Goal: Information Seeking & Learning: Learn about a topic

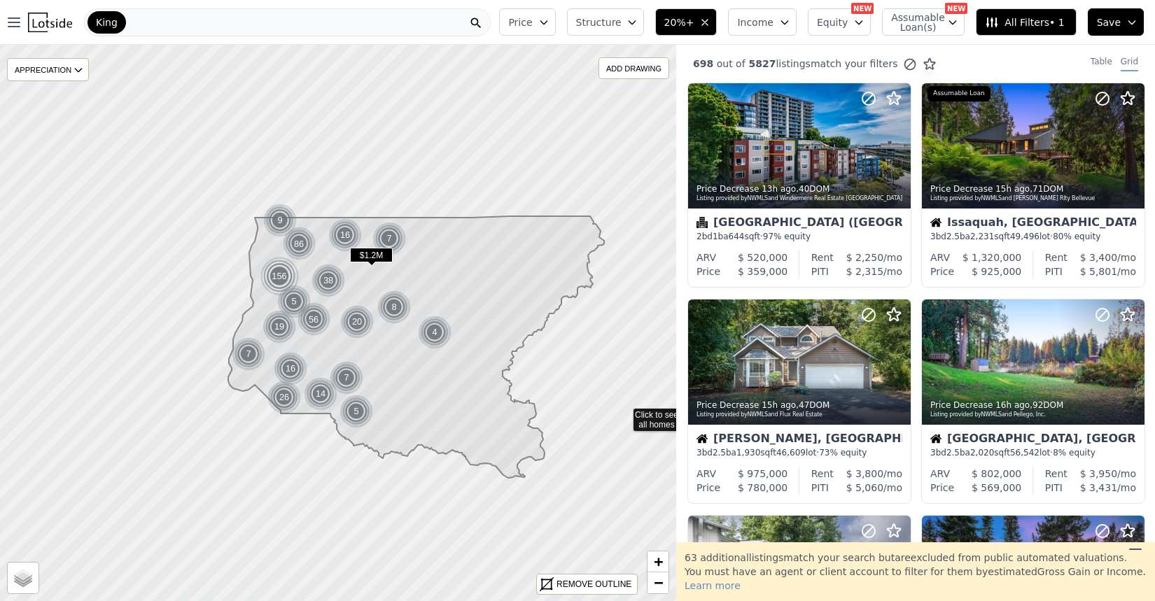
scroll to position [512, 0]
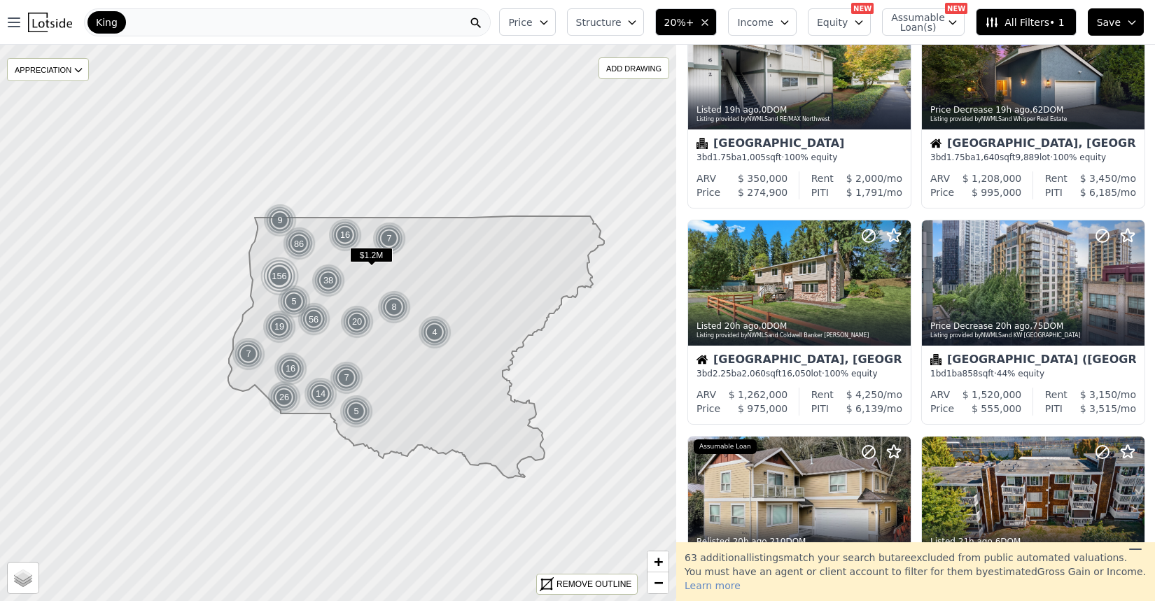
click at [1129, 558] on icon at bounding box center [1135, 549] width 17 height 17
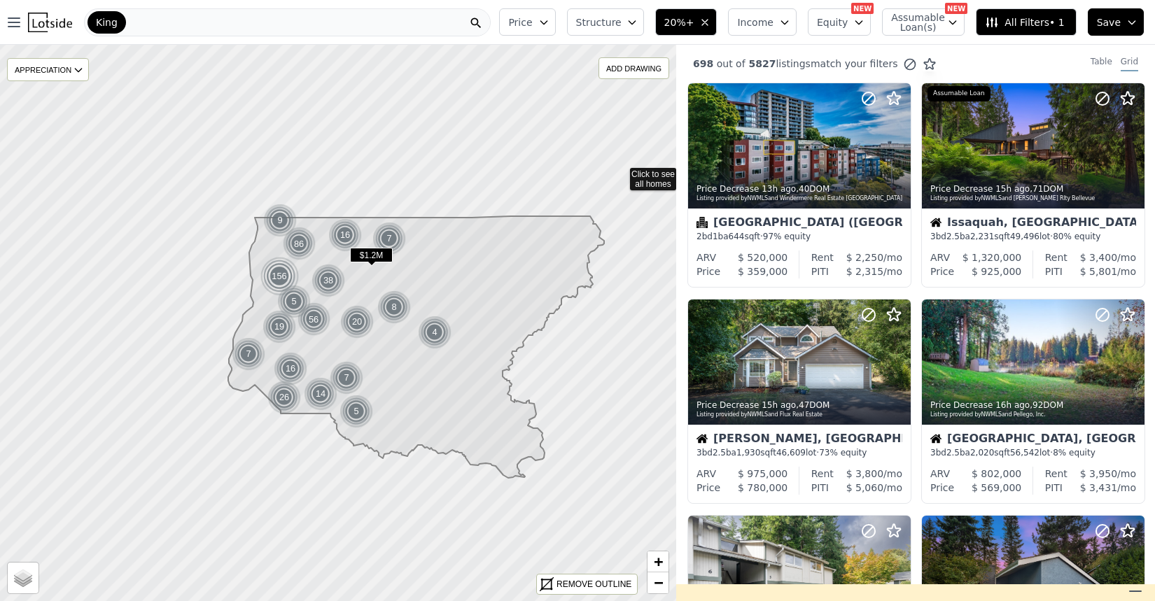
scroll to position [0, 0]
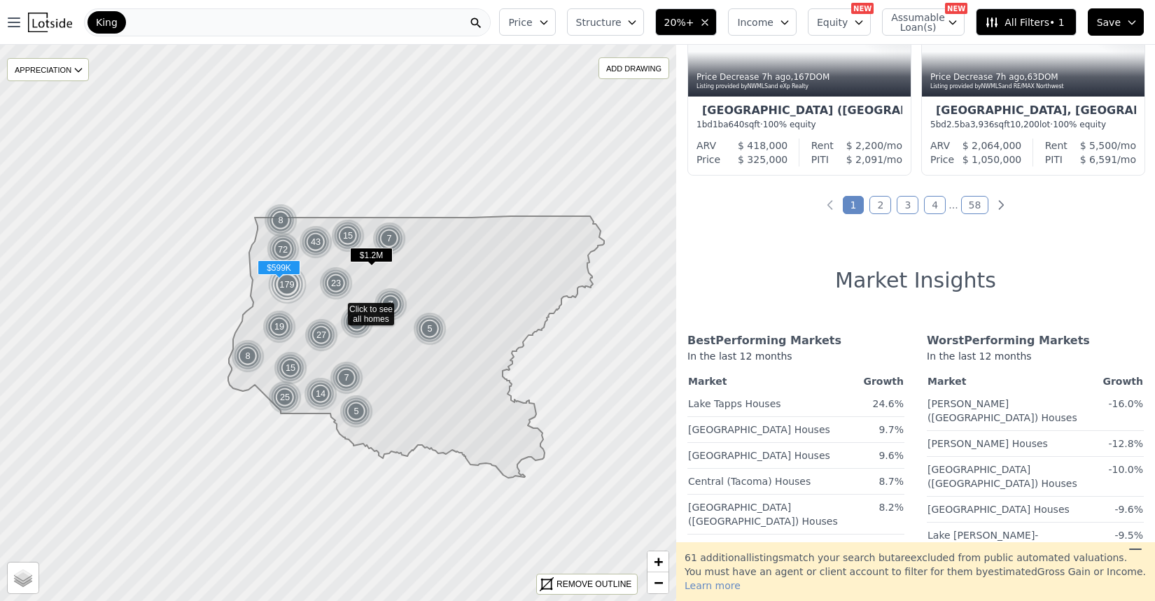
scroll to position [1194, 0]
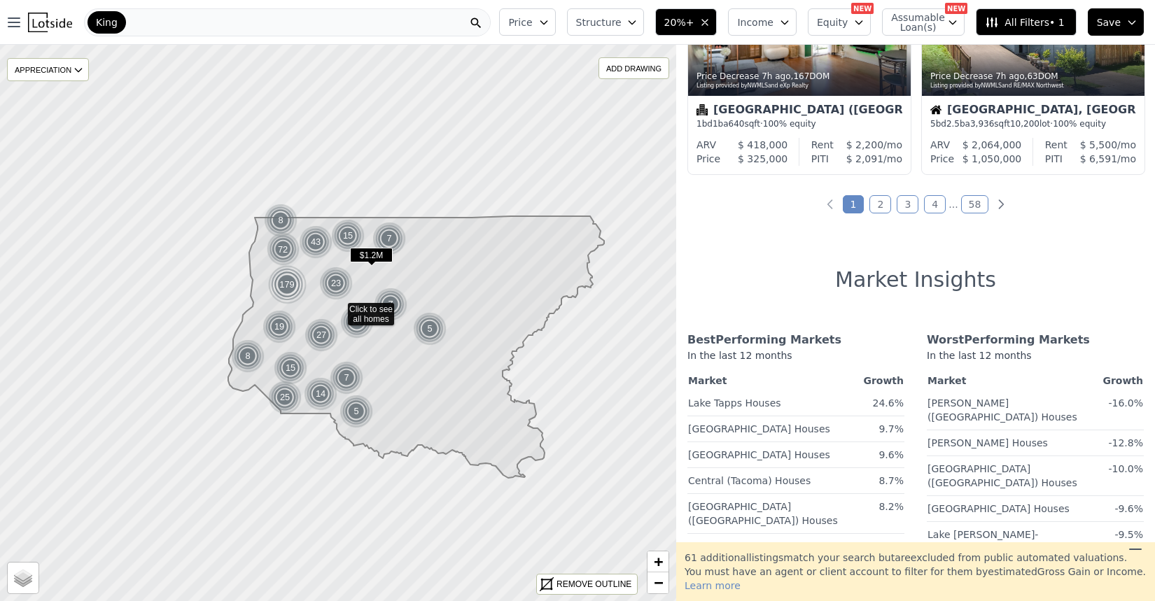
click at [881, 213] on link "2" at bounding box center [881, 204] width 22 height 18
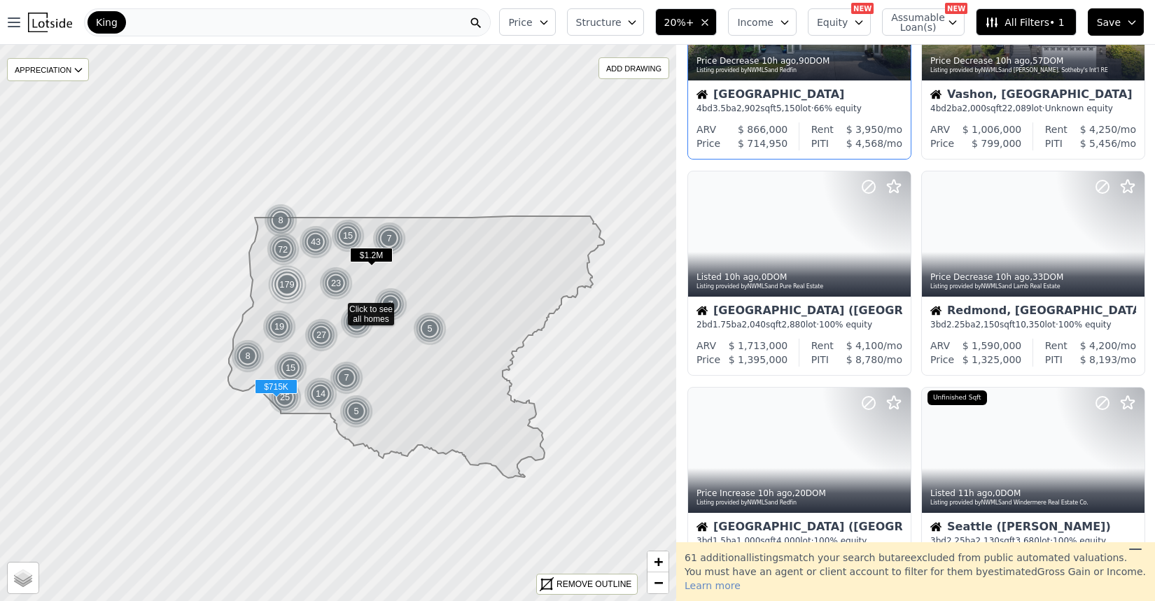
scroll to position [436, 0]
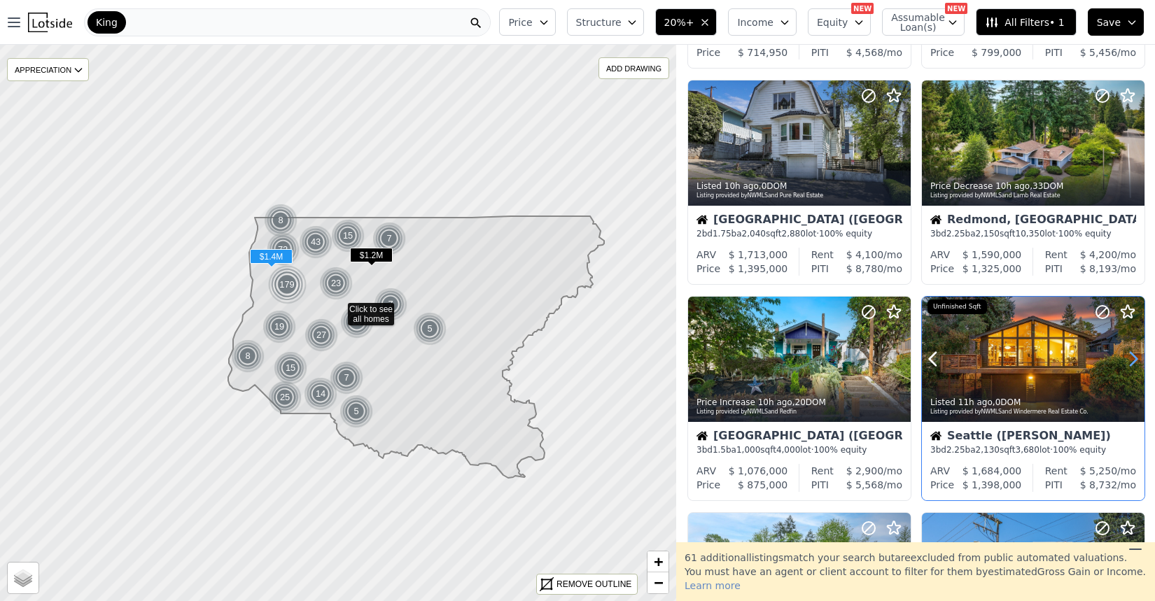
click at [1133, 359] on icon at bounding box center [1133, 359] width 22 height 22
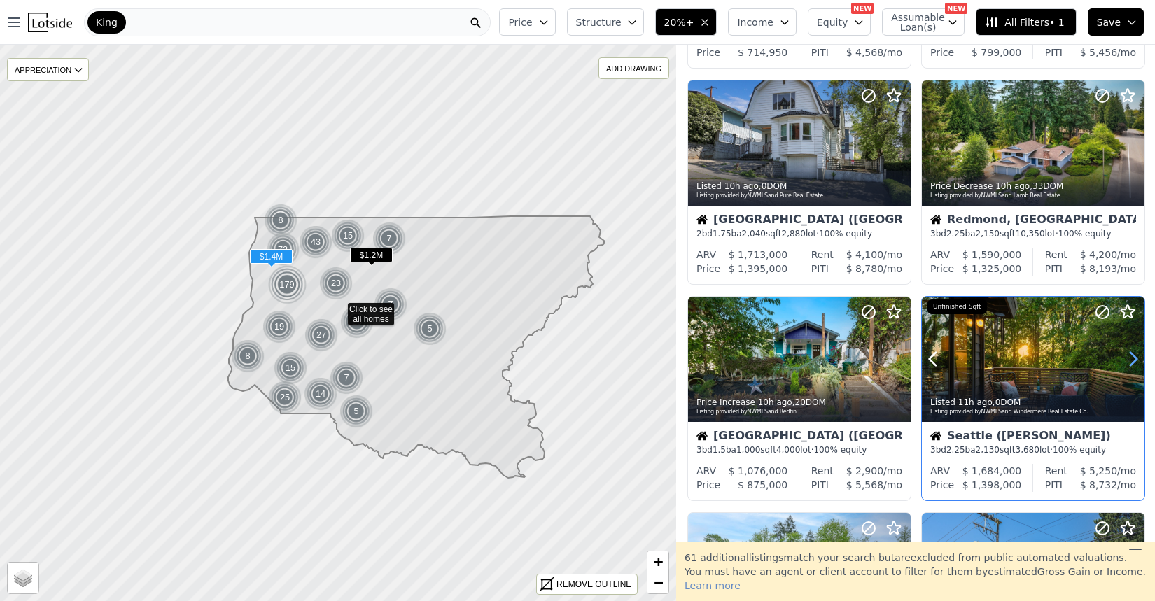
click at [1133, 359] on icon at bounding box center [1133, 359] width 22 height 22
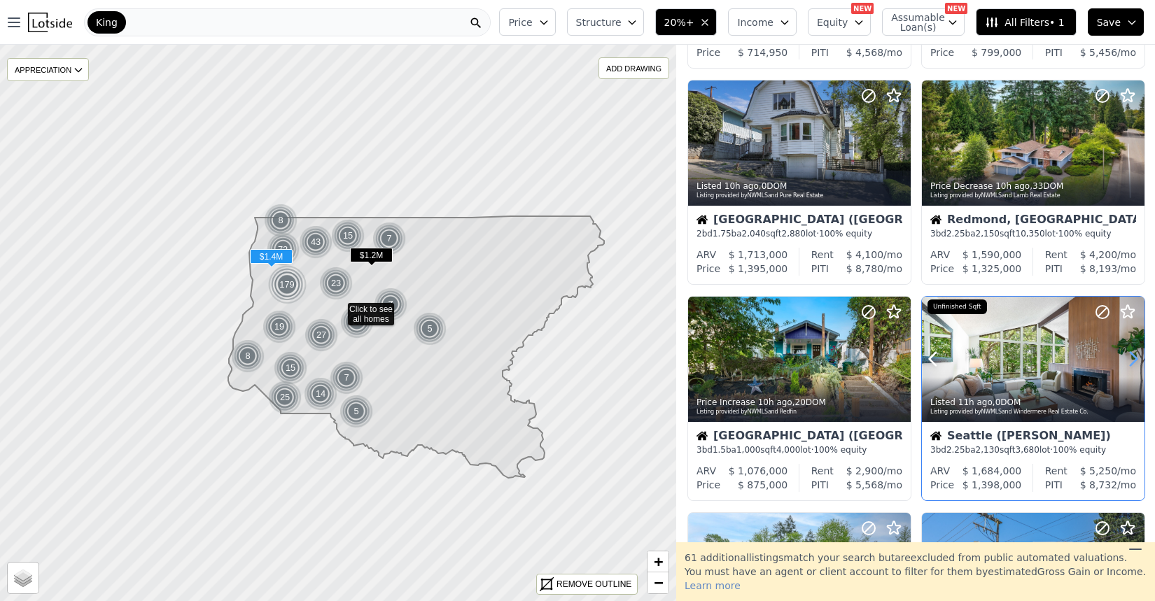
click at [1133, 359] on icon at bounding box center [1133, 359] width 22 height 22
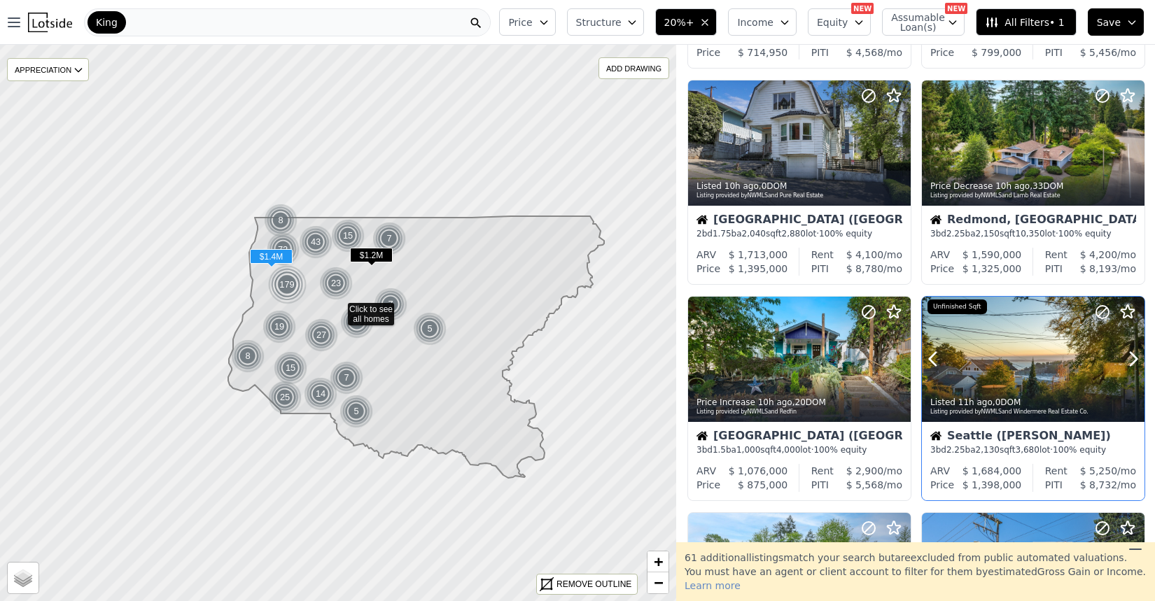
click at [1075, 347] on div at bounding box center [1100, 342] width 90 height 90
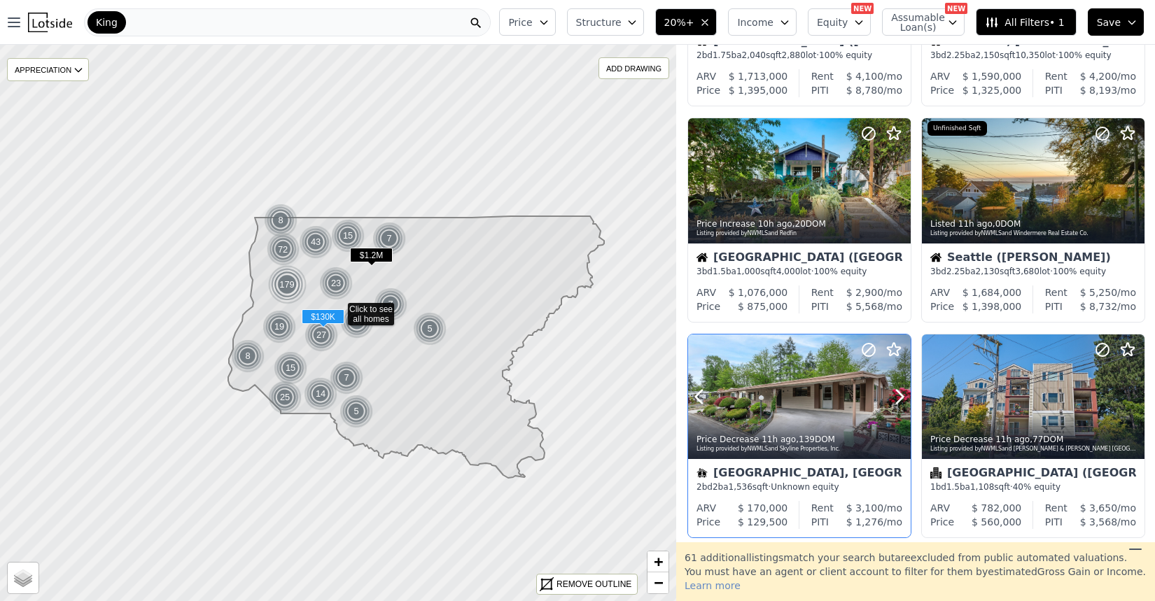
scroll to position [913, 0]
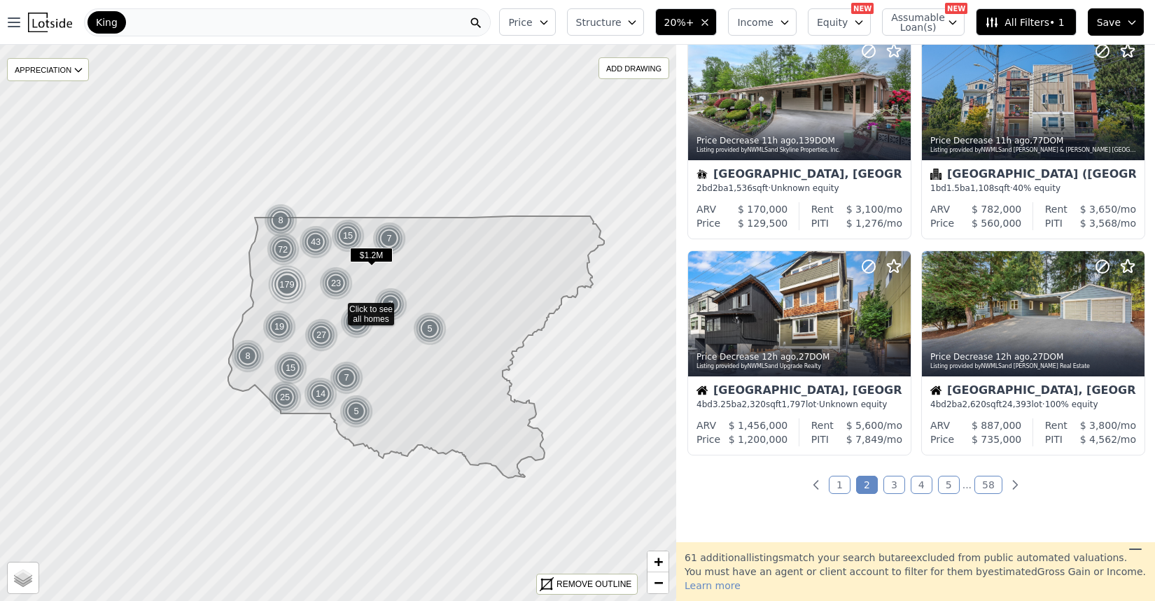
click at [893, 490] on link "3" at bounding box center [895, 485] width 22 height 18
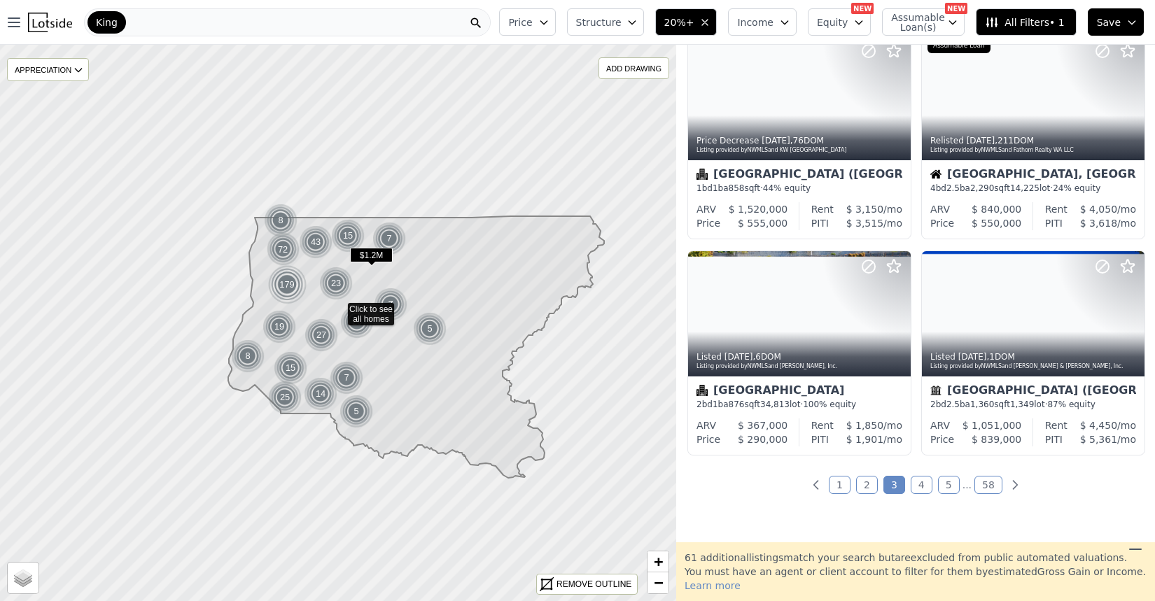
scroll to position [0, 0]
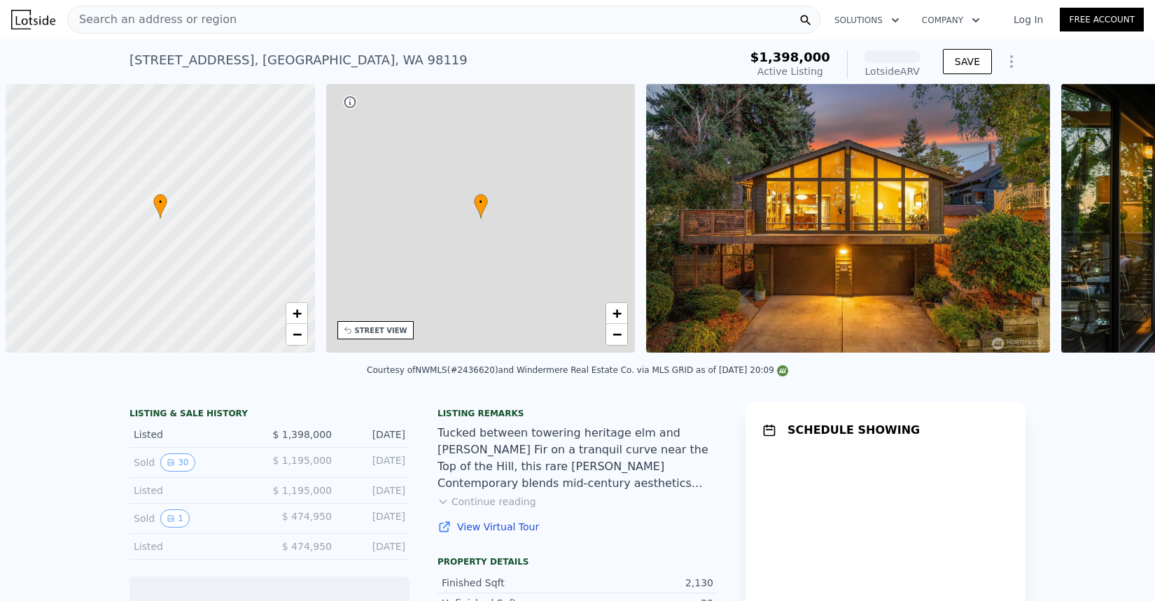
scroll to position [0, 6]
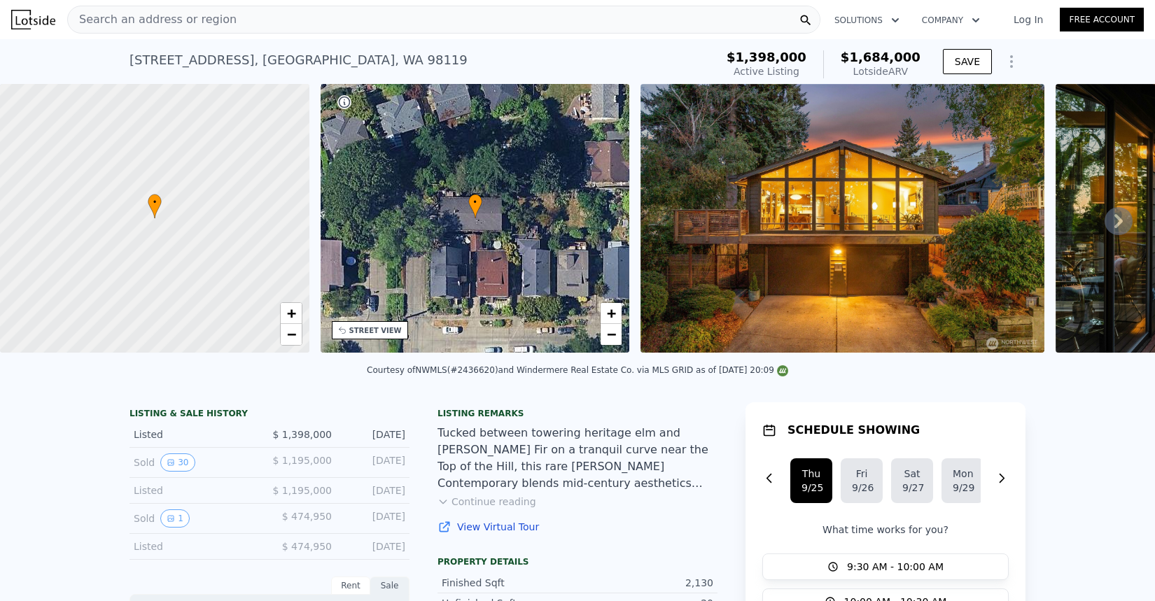
click at [889, 257] on img at bounding box center [842, 218] width 403 height 269
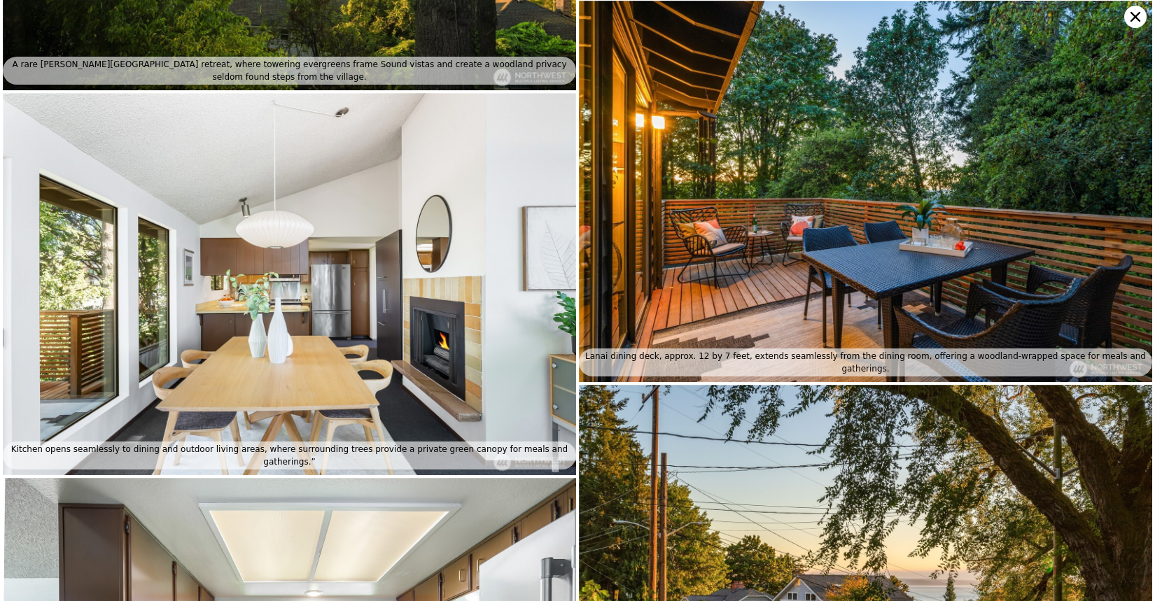
scroll to position [2310, 0]
click at [1139, 20] on icon at bounding box center [1136, 17] width 10 height 10
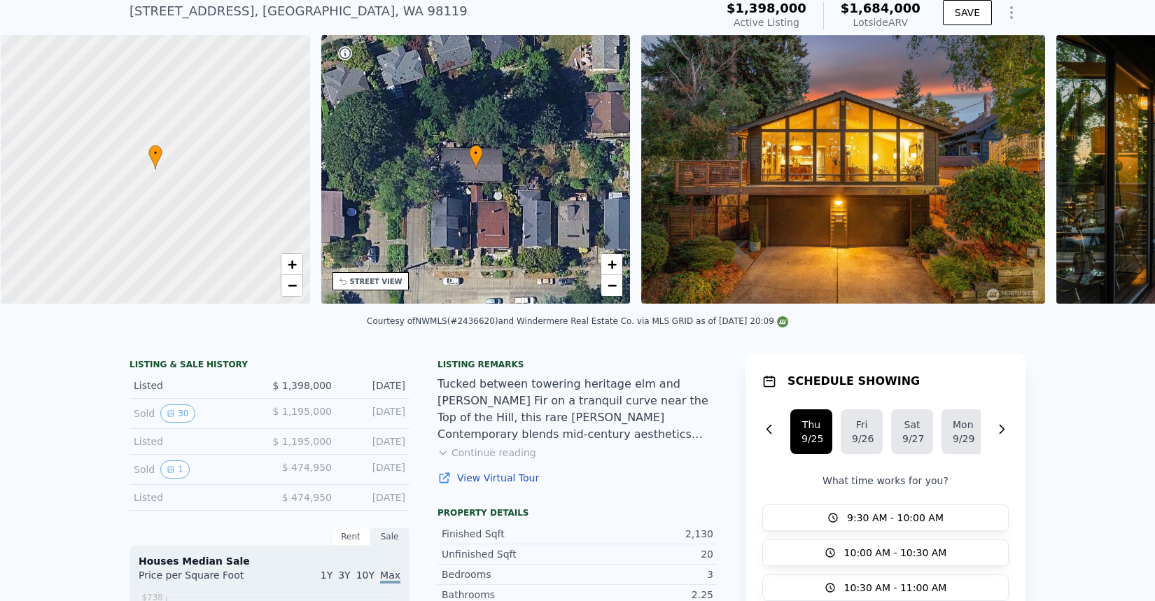
scroll to position [0, 6]
